Goal: Task Accomplishment & Management: Use online tool/utility

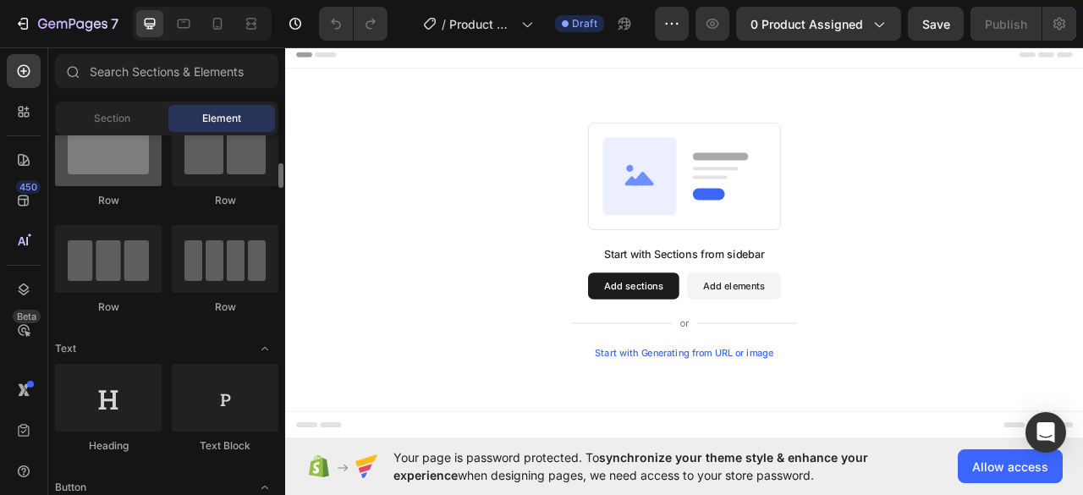
scroll to position [86, 0]
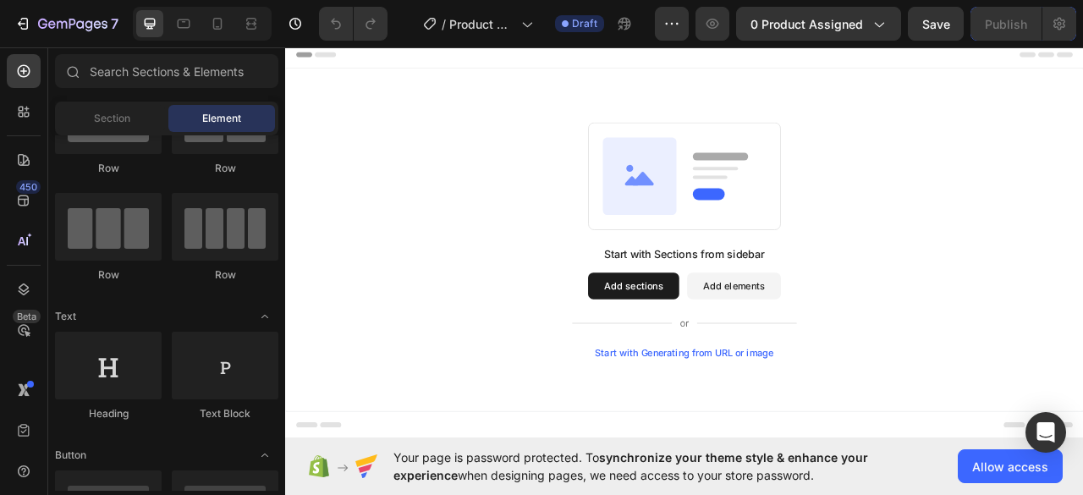
click at [874, 360] on button "Add elements" at bounding box center [855, 352] width 119 height 34
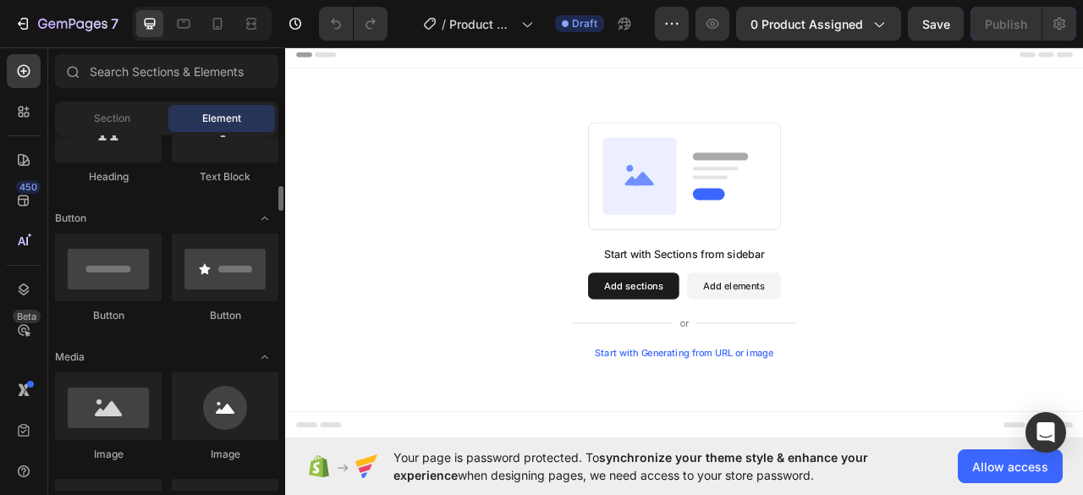
scroll to position [442, 0]
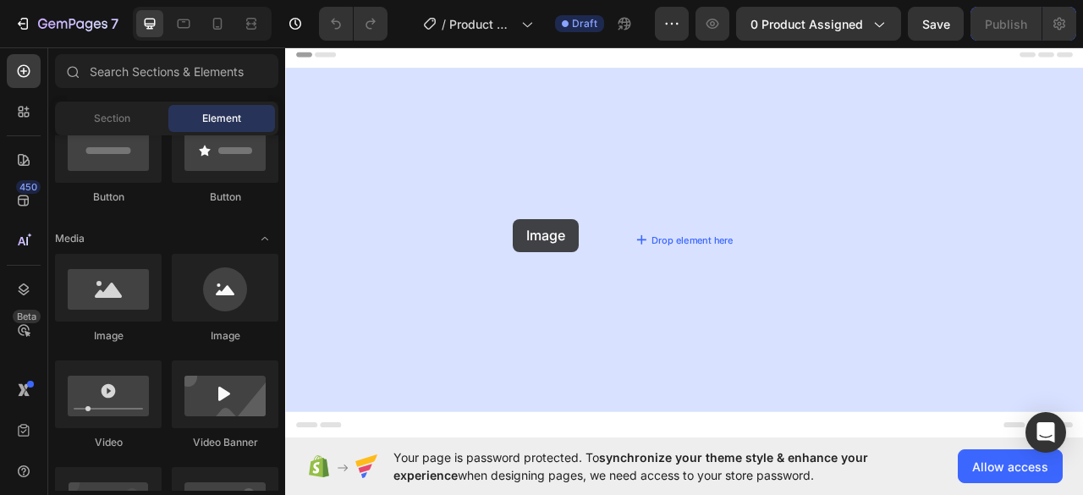
drag, startPoint x: 371, startPoint y: 341, endPoint x: 620, endPoint y: 240, distance: 268.4
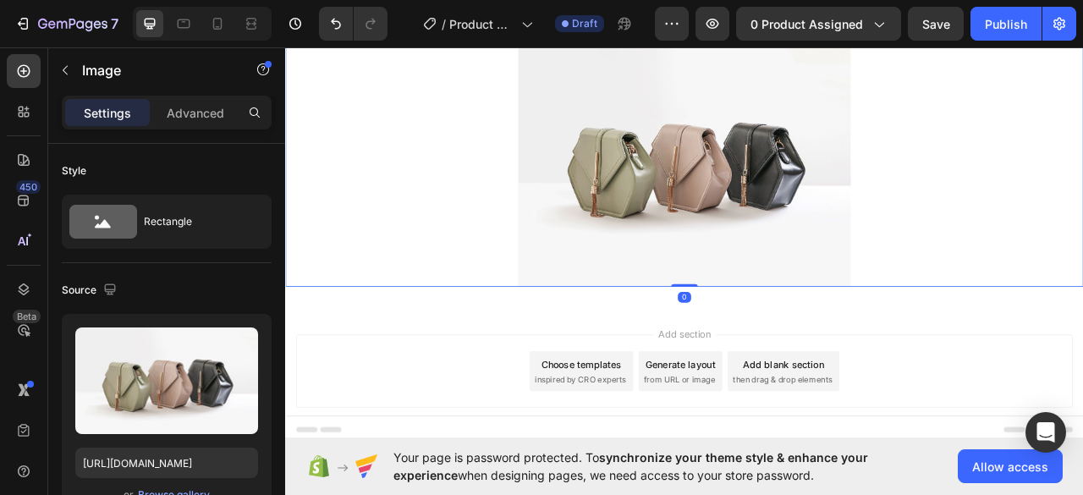
scroll to position [68, 0]
click at [216, 24] on icon at bounding box center [217, 23] width 17 height 17
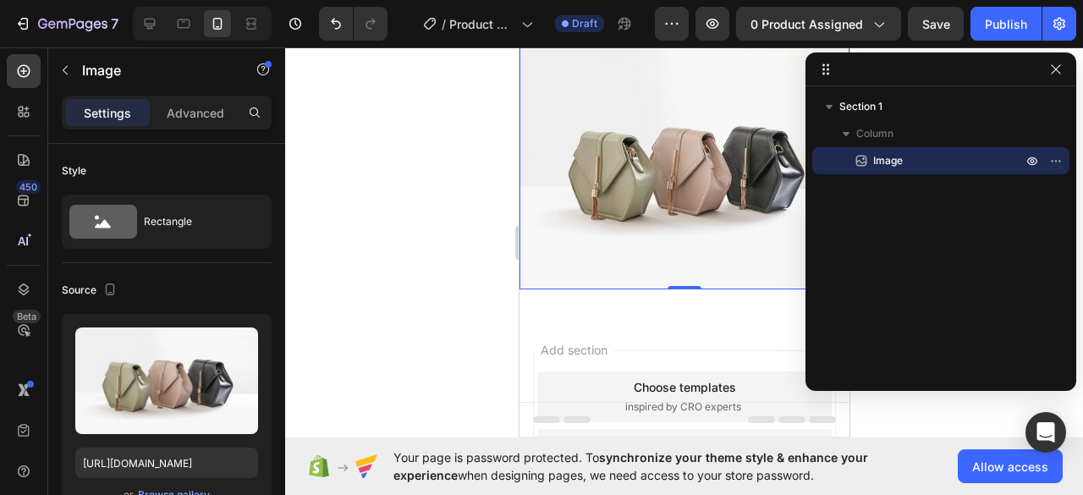
scroll to position [2, 0]
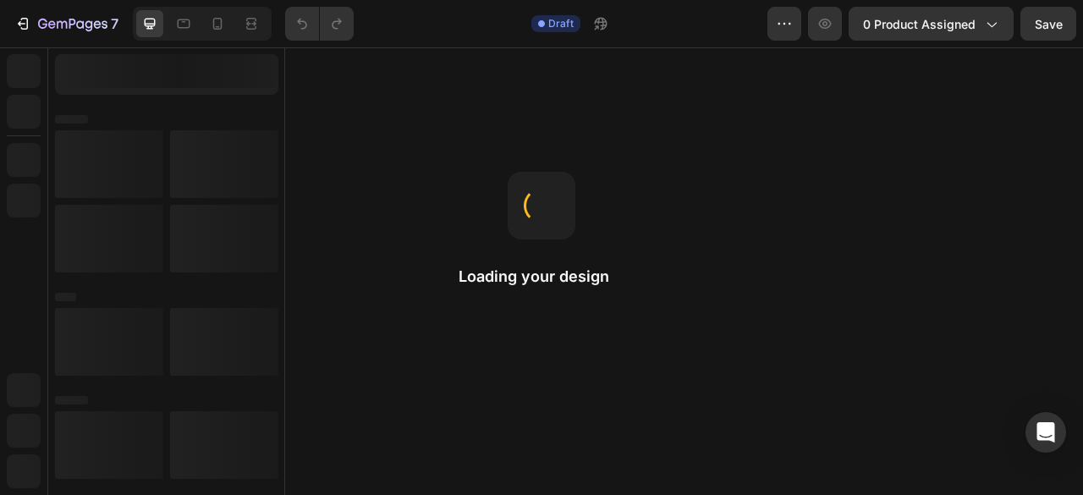
click at [212, 69] on div at bounding box center [166, 71] width 223 height 34
